Goal: Task Accomplishment & Management: Manage account settings

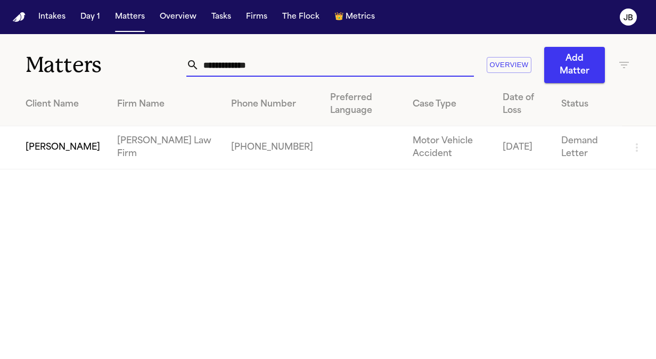
drag, startPoint x: 279, startPoint y: 70, endPoint x: 88, endPoint y: 78, distance: 191.2
click at [88, 78] on div "**********" at bounding box center [328, 58] width 656 height 49
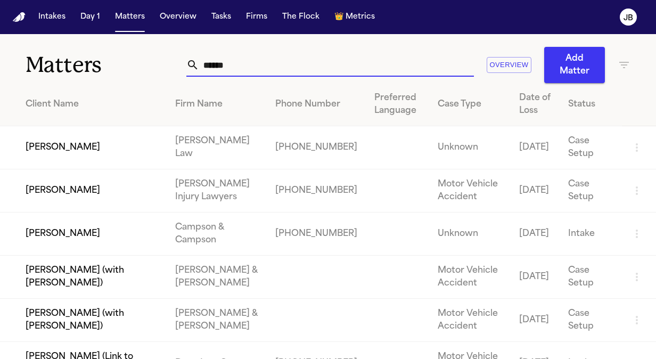
type input "******"
click at [75, 189] on td "[PERSON_NAME]" at bounding box center [83, 190] width 167 height 43
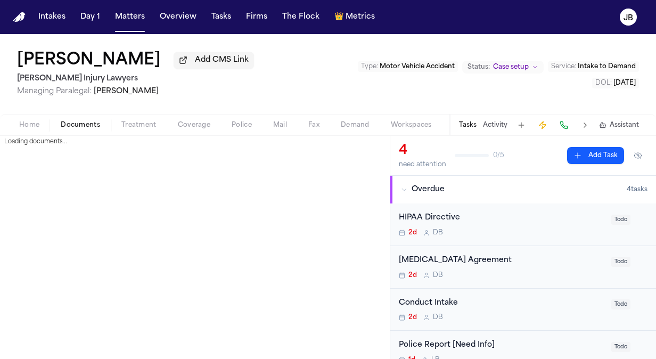
click at [81, 121] on span "Documents" at bounding box center [80, 125] width 39 height 9
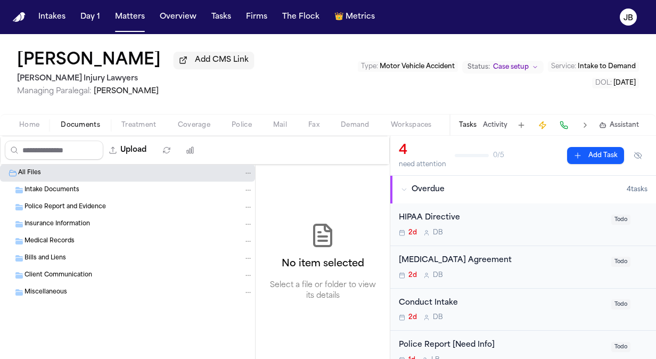
click at [44, 183] on div "Intake Documents" at bounding box center [127, 189] width 255 height 17
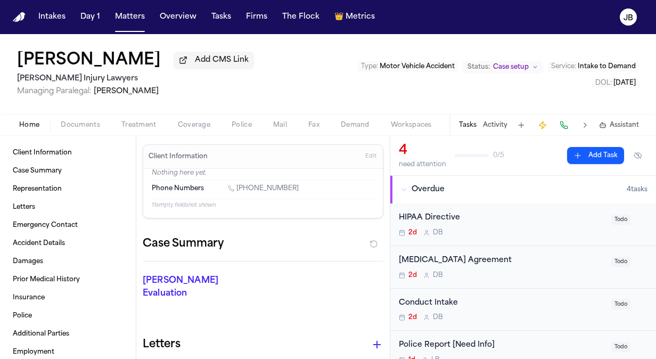
click at [36, 125] on span "Home" at bounding box center [29, 125] width 20 height 9
click at [79, 121] on span "Documents" at bounding box center [80, 125] width 39 height 9
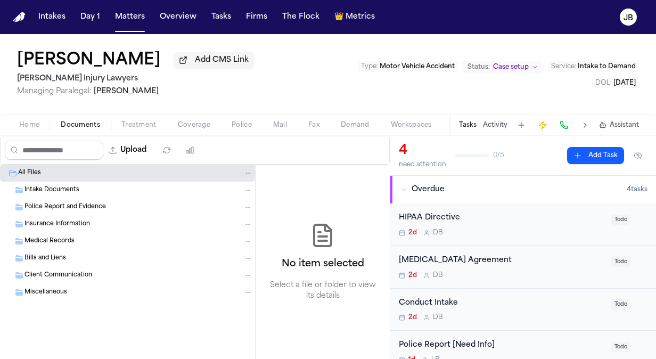
click at [71, 185] on div "Intake Documents" at bounding box center [138, 190] width 228 height 10
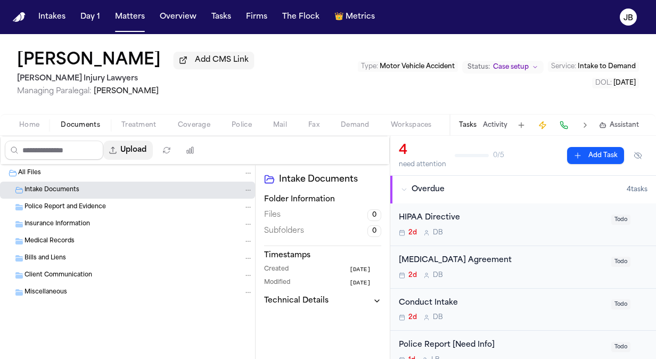
click at [149, 159] on button "Upload" at bounding box center [127, 149] width 49 height 19
select select "**********"
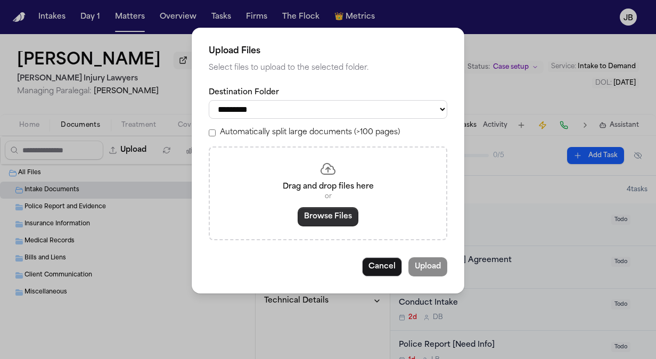
click at [326, 220] on button "Browse Files" at bounding box center [327, 216] width 61 height 19
click at [315, 220] on button "Browse Files" at bounding box center [327, 216] width 61 height 19
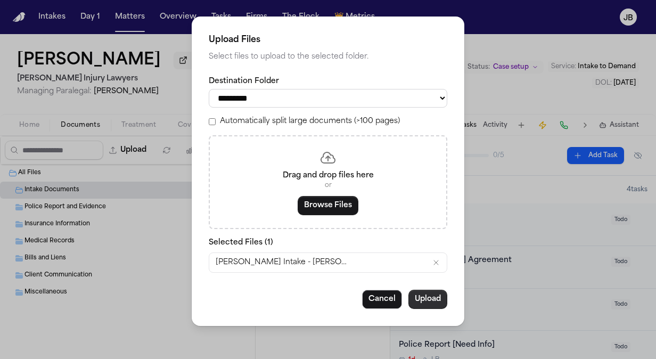
click at [433, 297] on button "Upload" at bounding box center [427, 298] width 39 height 19
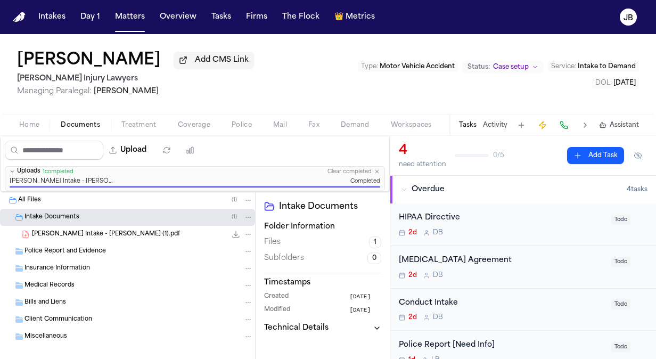
click at [119, 230] on span "[PERSON_NAME] Intake - [PERSON_NAME] (1).pdf" at bounding box center [106, 234] width 148 height 9
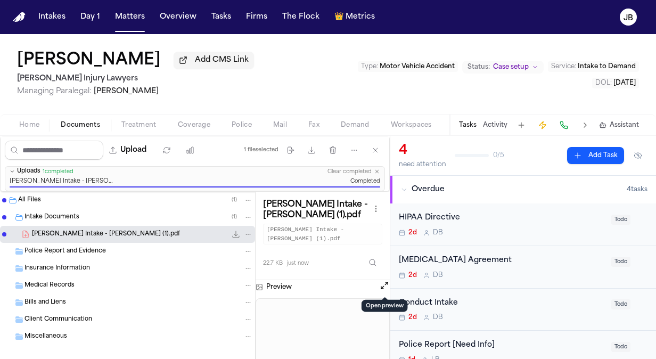
click at [386, 285] on button "Open preview" at bounding box center [384, 285] width 11 height 11
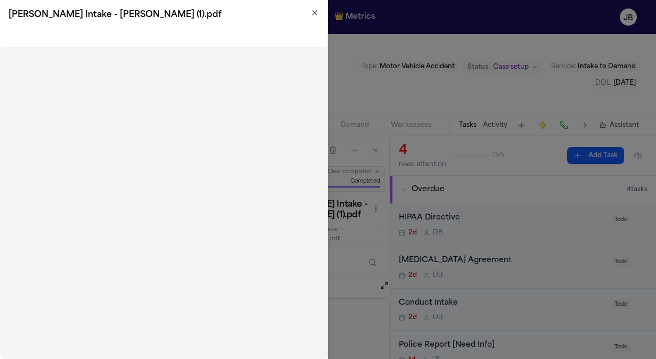
click at [312, 12] on icon "button" at bounding box center [314, 13] width 9 height 9
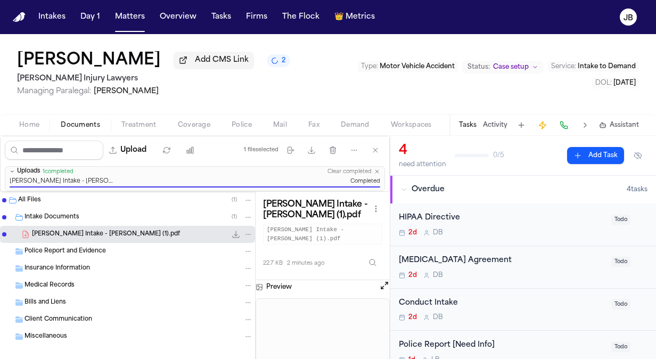
click at [216, 95] on span "Managing Paralegal: [PERSON_NAME]" at bounding box center [153, 91] width 273 height 11
click at [11, 101] on div "[PERSON_NAME] Add CMS Link 2 [PERSON_NAME] Injury Lawyers Managing Paralegal: […" at bounding box center [328, 74] width 656 height 80
click at [518, 262] on div "[MEDICAL_DATA] Agreement" at bounding box center [502, 260] width 206 height 12
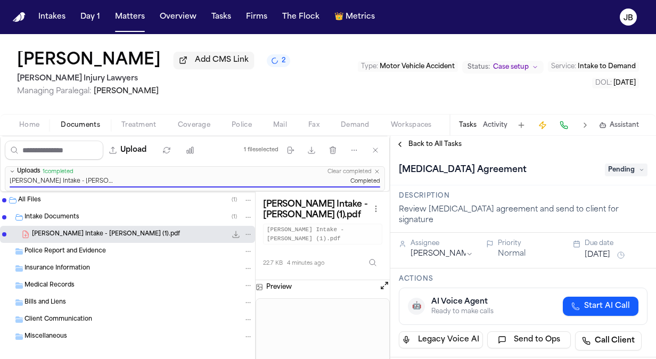
click at [626, 163] on span "Pending" at bounding box center [625, 169] width 43 height 13
type input "*****"
click at [586, 213] on div "Complete" at bounding box center [600, 212] width 89 height 13
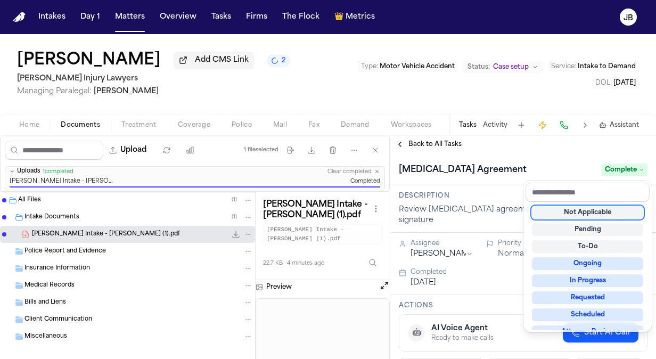
click at [207, 93] on div "[PERSON_NAME] Add CMS Link 2 [PERSON_NAME] Injury Lawyers Managing Paralegal: […" at bounding box center [328, 196] width 656 height 325
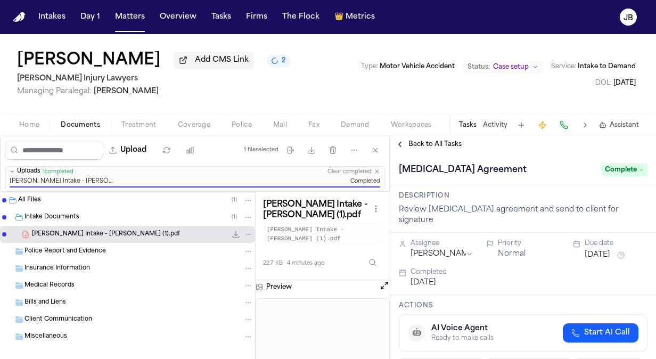
click at [207, 95] on span "Managing Paralegal: [PERSON_NAME]" at bounding box center [153, 91] width 273 height 11
click at [380, 283] on button "Open preview" at bounding box center [384, 285] width 11 height 11
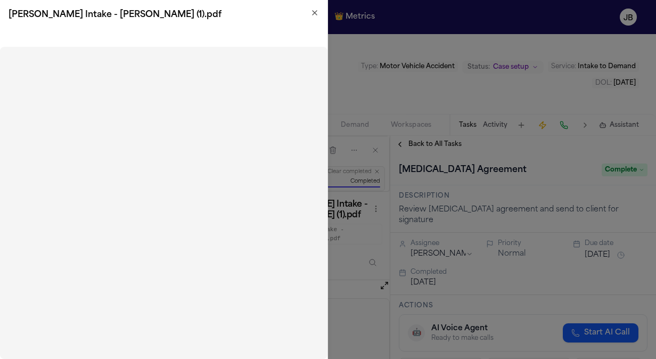
click at [313, 15] on icon "button" at bounding box center [314, 13] width 9 height 9
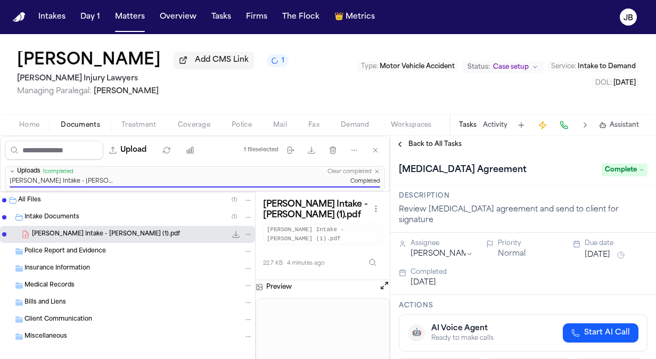
click at [497, 124] on button "Activity" at bounding box center [495, 125] width 24 height 9
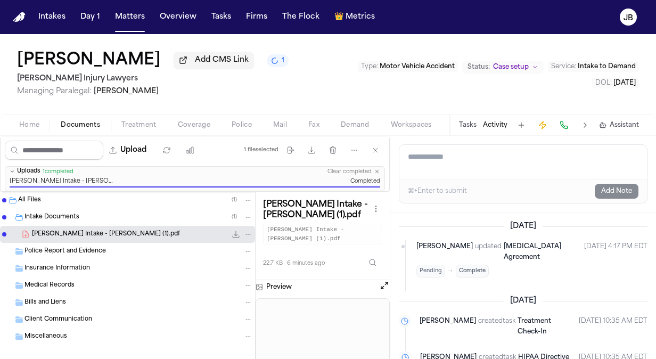
click at [446, 158] on textarea "Add a note to this matter" at bounding box center [522, 162] width 247 height 34
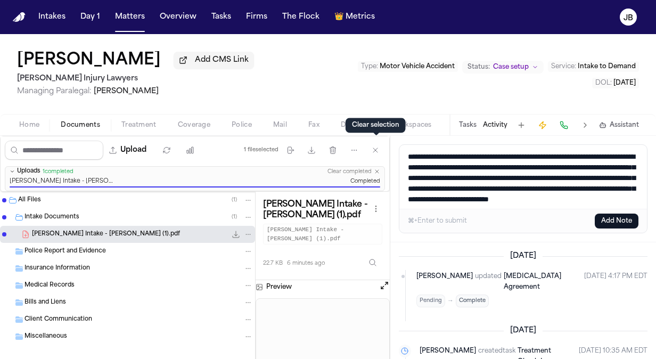
drag, startPoint x: 456, startPoint y: 199, endPoint x: 367, endPoint y: 134, distance: 110.8
click at [367, 134] on div "[PERSON_NAME] Add CMS Link [PERSON_NAME] Injury Lawyers Managing Paralegal: [PE…" at bounding box center [328, 196] width 656 height 325
click at [573, 181] on textarea "**********" at bounding box center [523, 177] width 248 height 64
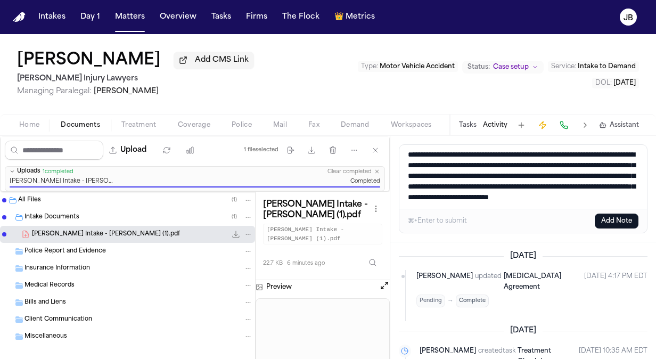
scroll to position [23, 0]
type textarea "**********"
click at [606, 214] on button "Add Note" at bounding box center [616, 220] width 44 height 15
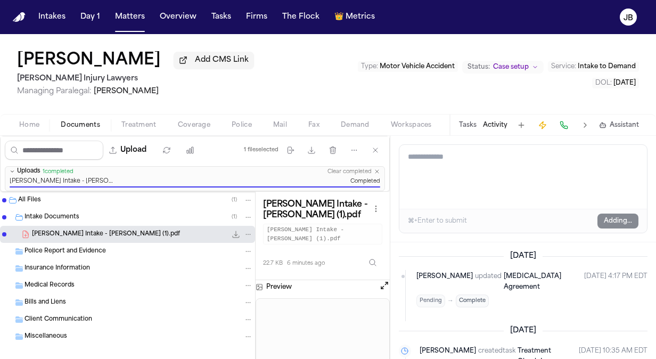
scroll to position [0, 0]
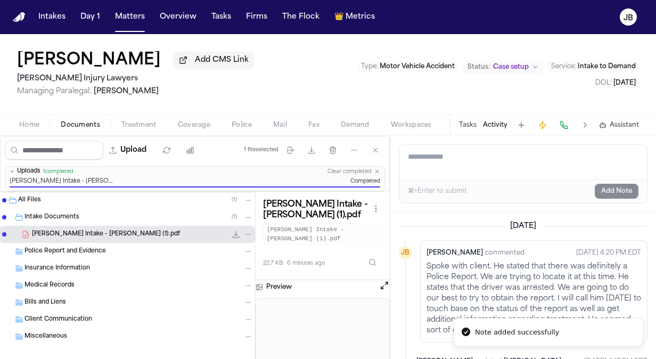
click at [383, 283] on button "Open preview" at bounding box center [384, 285] width 11 height 11
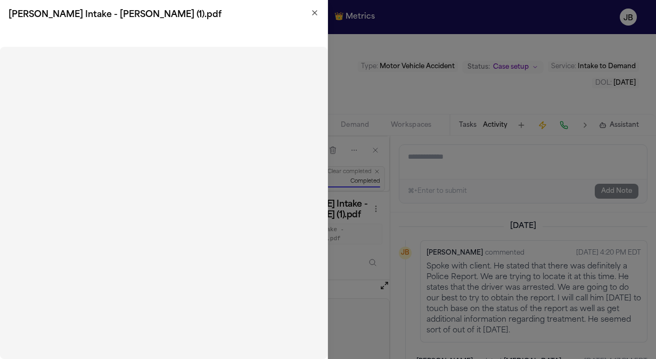
click at [314, 16] on icon "button" at bounding box center [314, 13] width 9 height 9
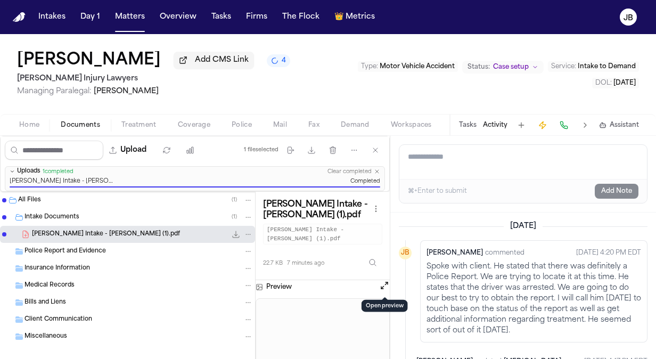
click at [34, 119] on button "Home" at bounding box center [30, 125] width 42 height 13
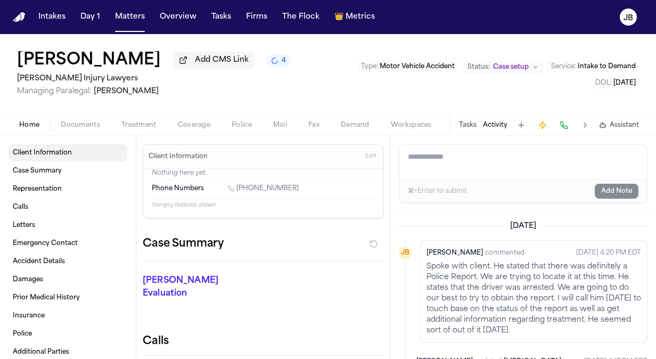
click at [56, 150] on span "Client Information" at bounding box center [42, 152] width 59 height 9
click at [88, 117] on div "Home Documents Treatment Coverage Police Mail Fax Demand Workspaces Artifacts T…" at bounding box center [328, 124] width 656 height 21
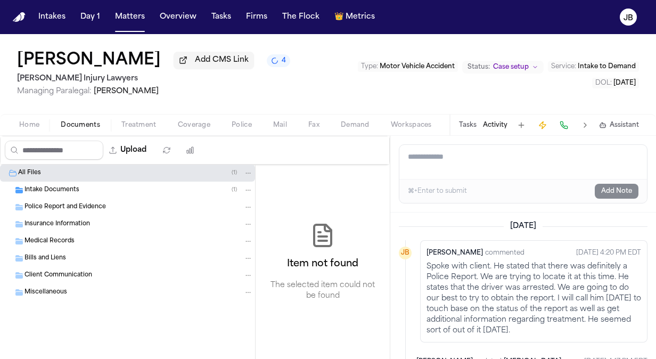
click at [78, 131] on span "button" at bounding box center [80, 130] width 52 height 1
click at [52, 183] on div "Intake Documents ( 1 )" at bounding box center [127, 189] width 255 height 17
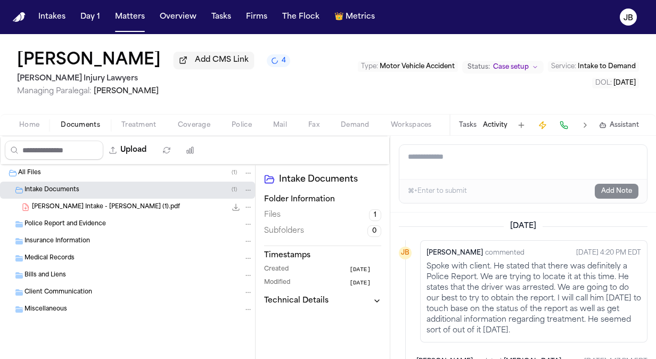
click at [104, 205] on span "[PERSON_NAME] Intake - [PERSON_NAME] (1).pdf" at bounding box center [106, 207] width 148 height 9
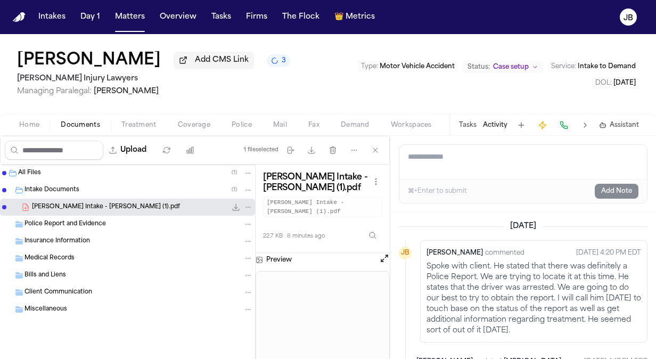
click at [384, 255] on button "Open preview" at bounding box center [384, 258] width 11 height 11
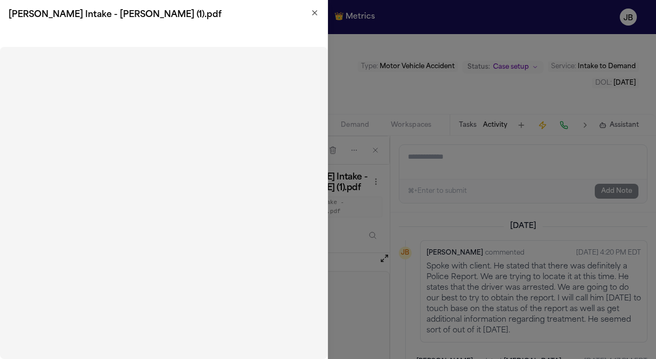
click at [313, 17] on h2 "[PERSON_NAME] Intake - [PERSON_NAME] (1).pdf" at bounding box center [164, 15] width 310 height 13
click at [315, 14] on icon "button" at bounding box center [314, 13] width 4 height 4
